Goal: Check status: Check status

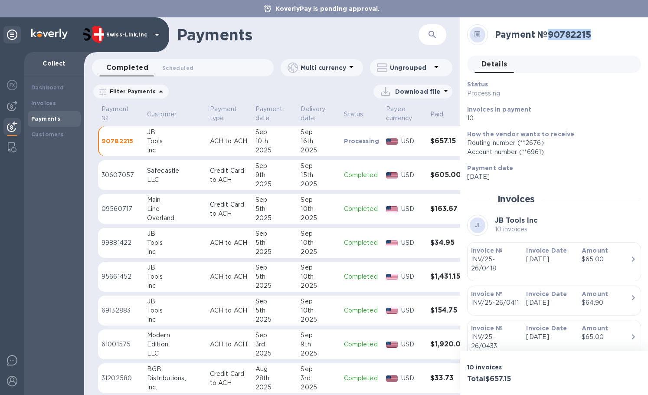
click at [433, 40] on button "button" at bounding box center [432, 34] width 21 height 21
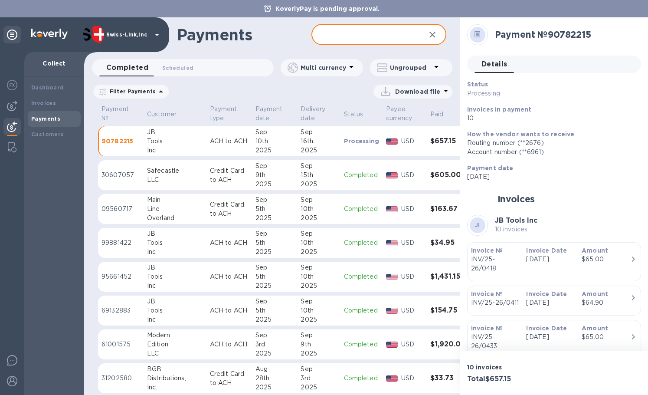
paste input "K-72763230"
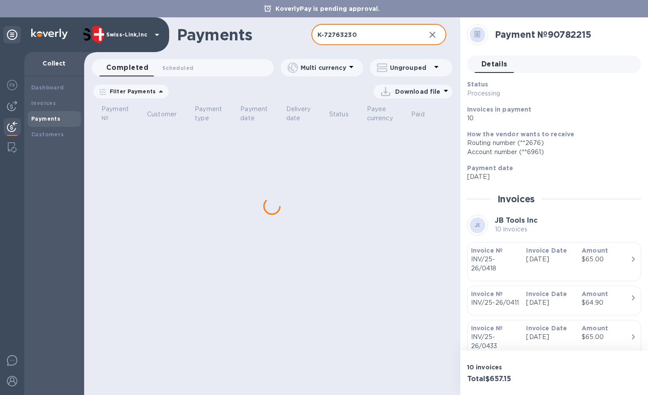
click at [326, 35] on input "K-72763230" at bounding box center [365, 34] width 107 height 21
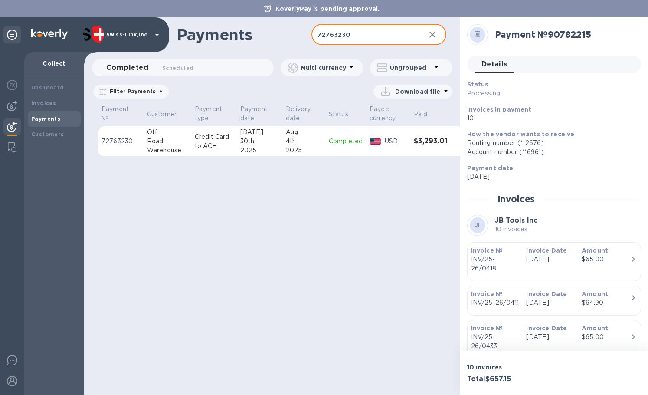
type input "72763230"
click at [293, 141] on div "4th" at bounding box center [304, 141] width 36 height 9
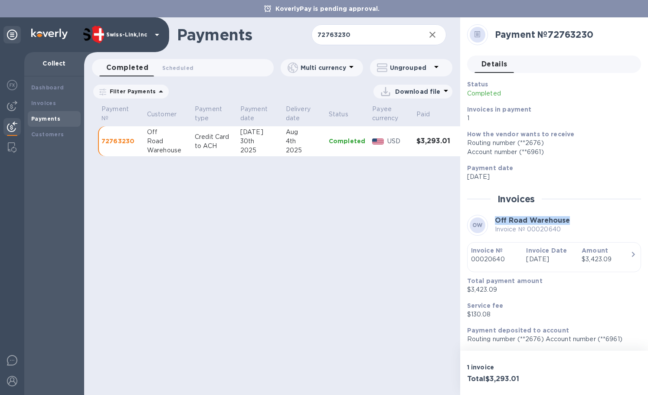
drag, startPoint x: 495, startPoint y: 221, endPoint x: 578, endPoint y: 215, distance: 82.7
click at [578, 215] on div "OW Off Road Warehouse Invoice № 00020640" at bounding box center [554, 225] width 174 height 21
copy b "Off Road Warehouse"
click at [481, 314] on p "$130.08" at bounding box center [550, 314] width 167 height 9
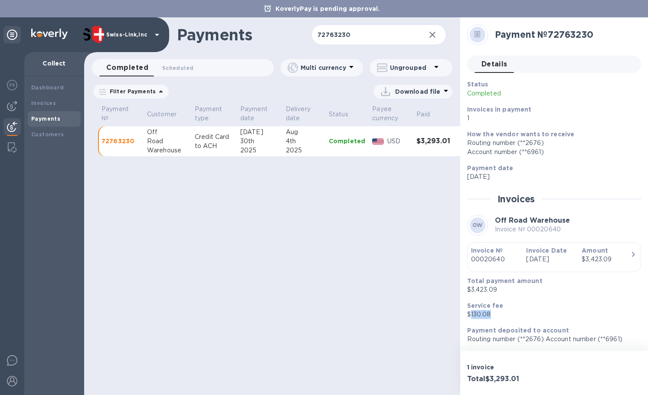
copy p "130.08"
click at [546, 229] on p "Invoice № 00020640" at bounding box center [532, 229] width 75 height 9
copy p "00020640"
click at [70, 104] on div "Invoices" at bounding box center [54, 103] width 46 height 9
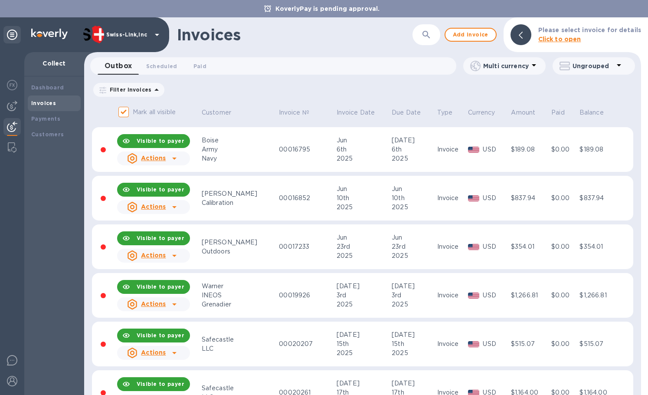
scroll to position [92, 0]
